Goal: Check status: Verify the current state of an ongoing process or item

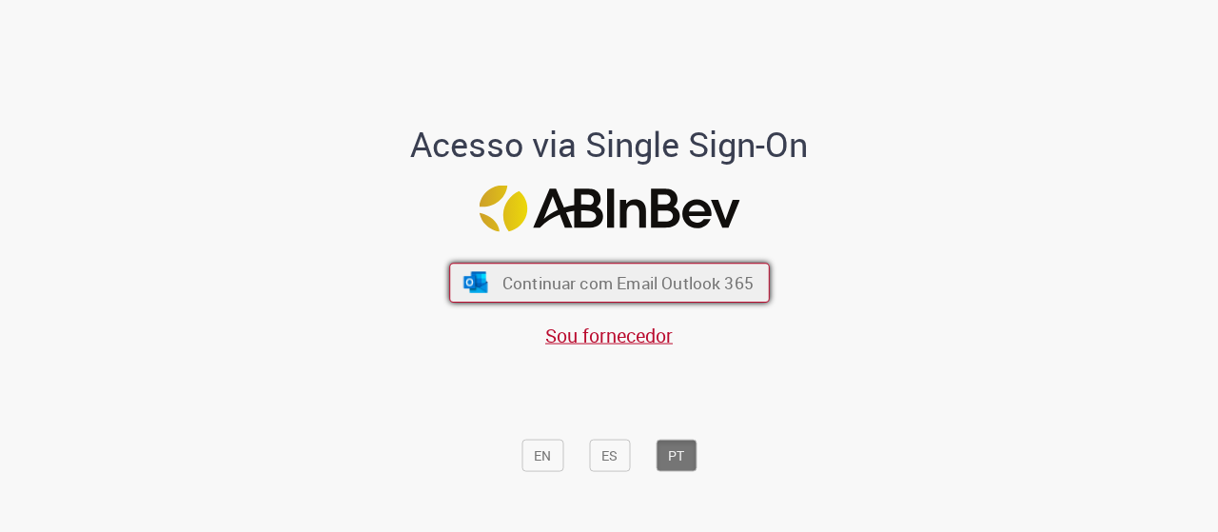
click at [621, 277] on span "Continuar com Email Outlook 365" at bounding box center [627, 282] width 251 height 22
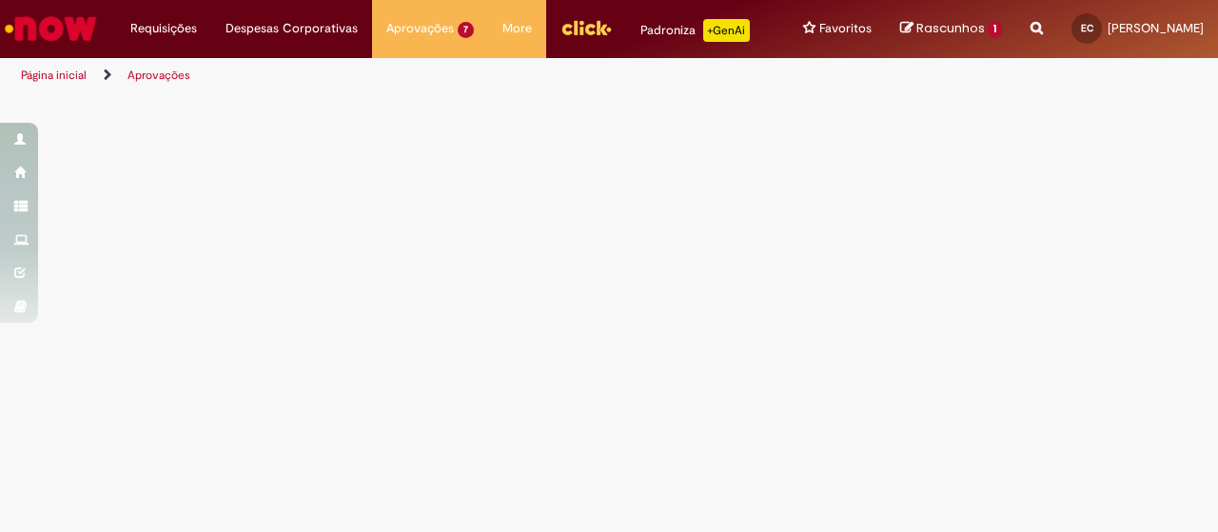
click at [50, 10] on img "Ir para a Homepage" at bounding box center [51, 29] width 98 height 38
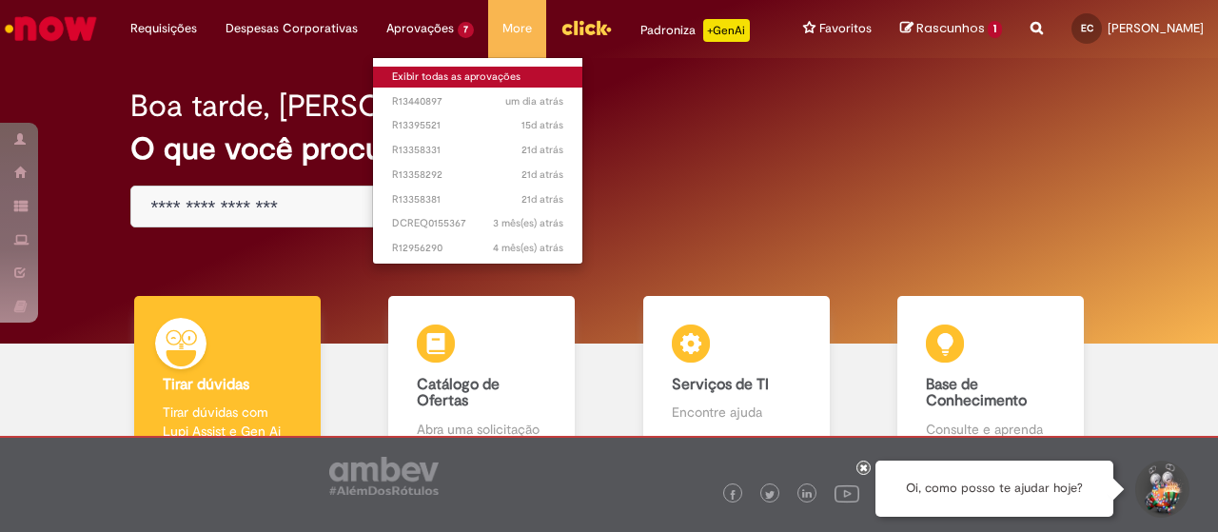
click at [447, 69] on link "Exibir todas as aprovações" at bounding box center [477, 77] width 209 height 21
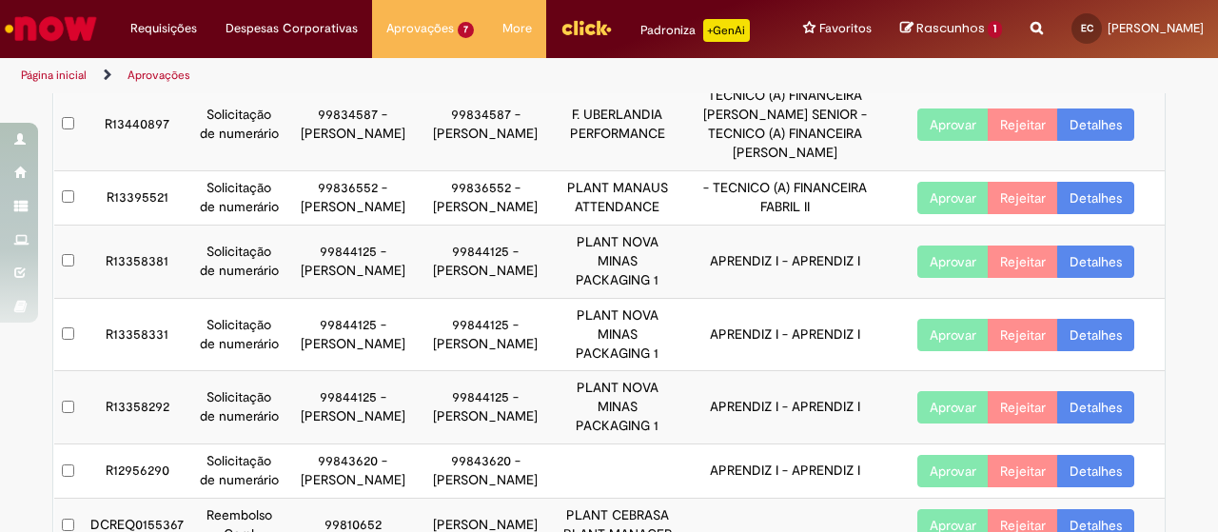
scroll to position [259, 0]
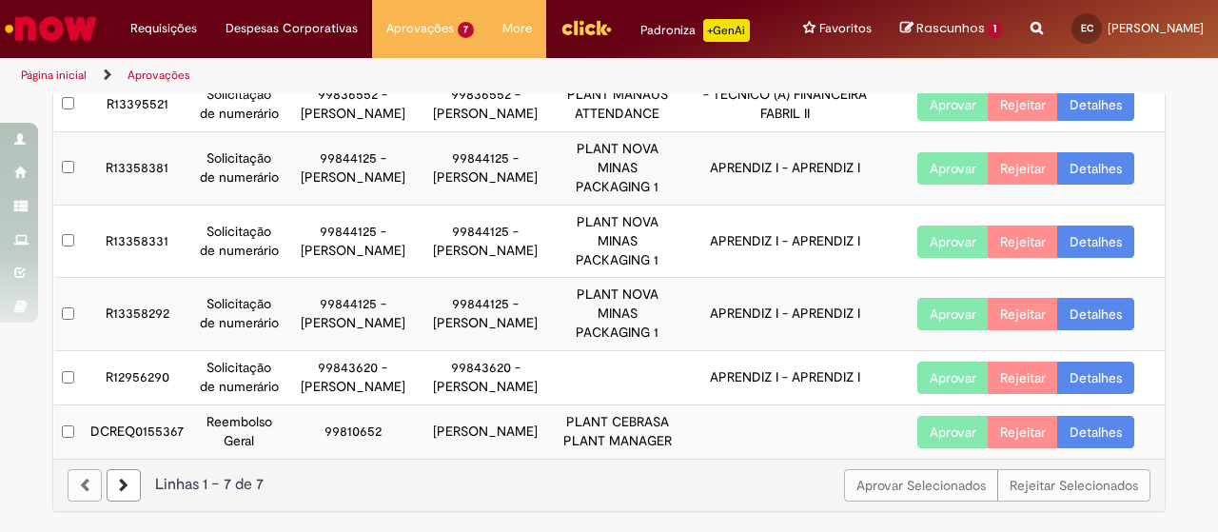
drag, startPoint x: 360, startPoint y: 247, endPoint x: 397, endPoint y: 281, distance: 50.5
click at [397, 281] on tbody "R13440897 Solicitação de numerário 99834587 - Camily Vitoria Silva Sousa 998345…" at bounding box center [610, 222] width 1112 height 474
click at [423, 363] on td "99843620 - [PERSON_NAME]" at bounding box center [486, 378] width 132 height 54
click at [1093, 421] on link "Detalhes" at bounding box center [1096, 432] width 77 height 32
click at [1097, 436] on link "Detalhes" at bounding box center [1096, 432] width 77 height 32
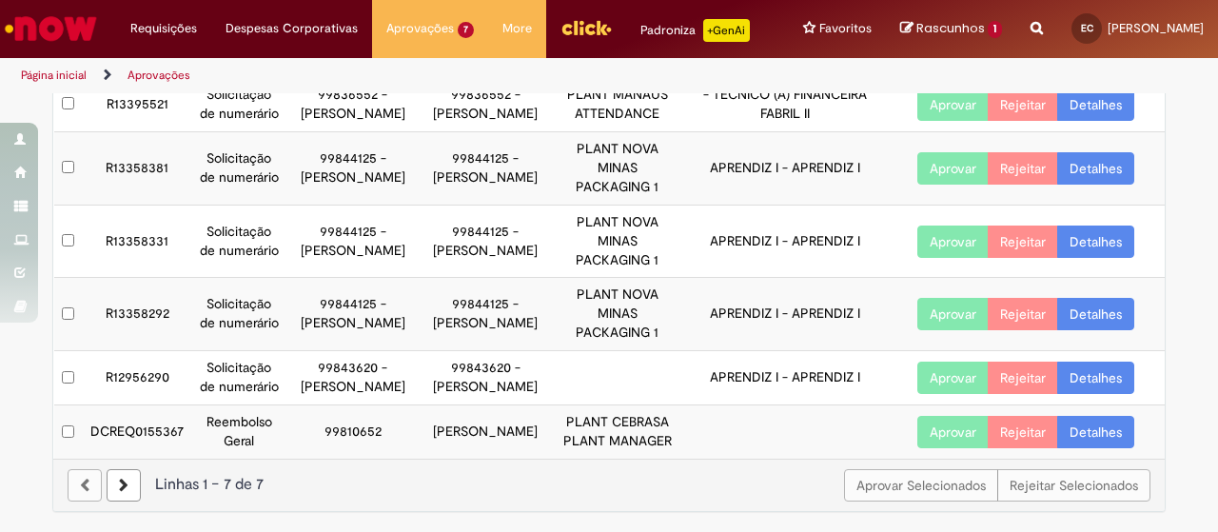
click at [1097, 436] on link "Detalhes" at bounding box center [1096, 432] width 77 height 32
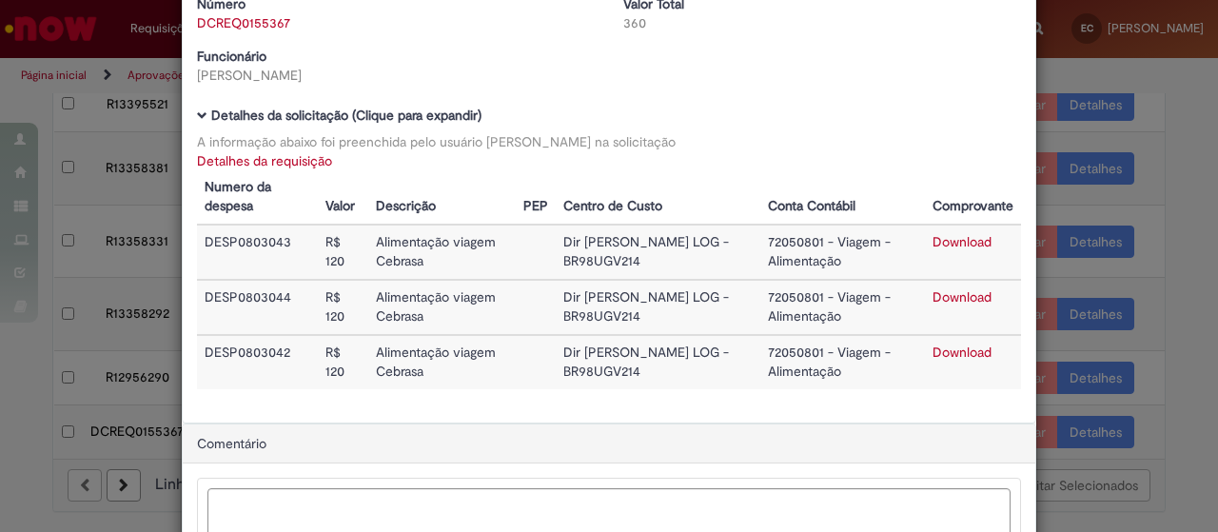
scroll to position [0, 0]
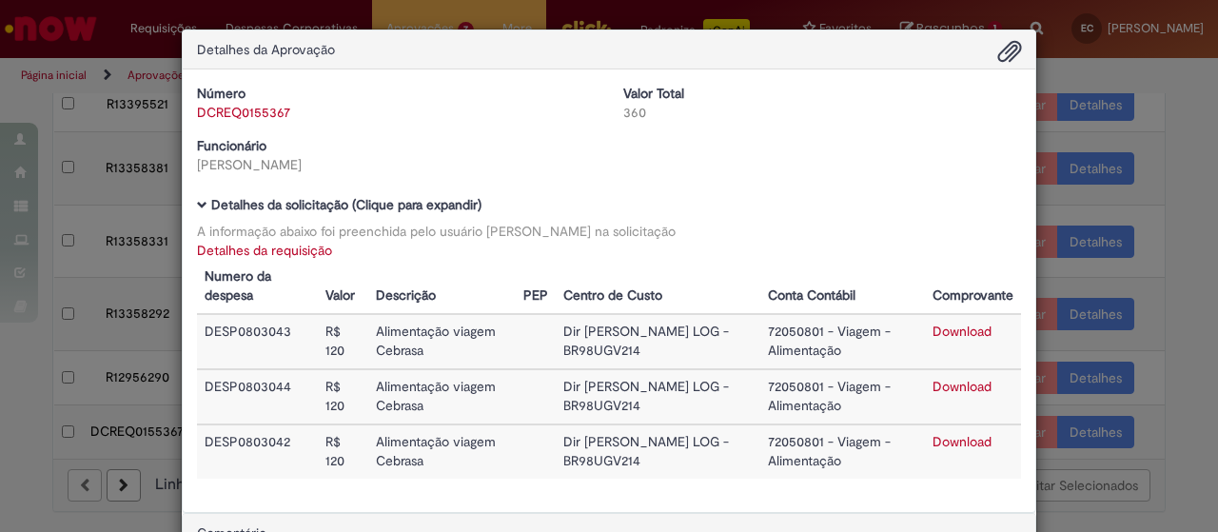
click at [1095, 75] on div "Detalhes da Aprovação Número DCREQ0155367 Valor Total 360 Funcionário Luiza Car…" at bounding box center [609, 266] width 1218 height 532
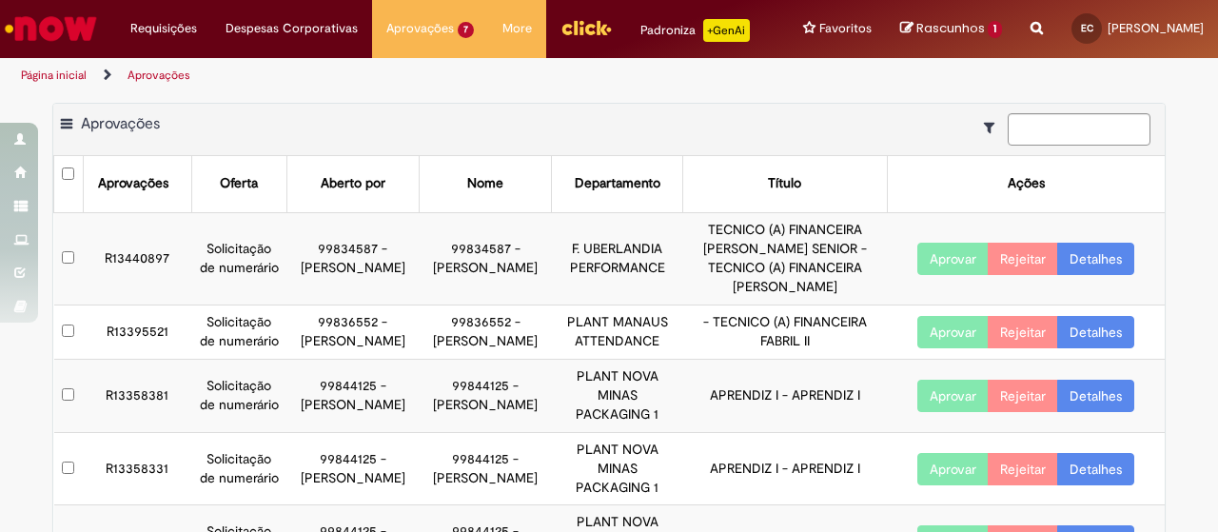
click at [0, 48] on link "Ir para a Homepage" at bounding box center [51, 28] width 102 height 57
